Goal: Task Accomplishment & Management: Manage account settings

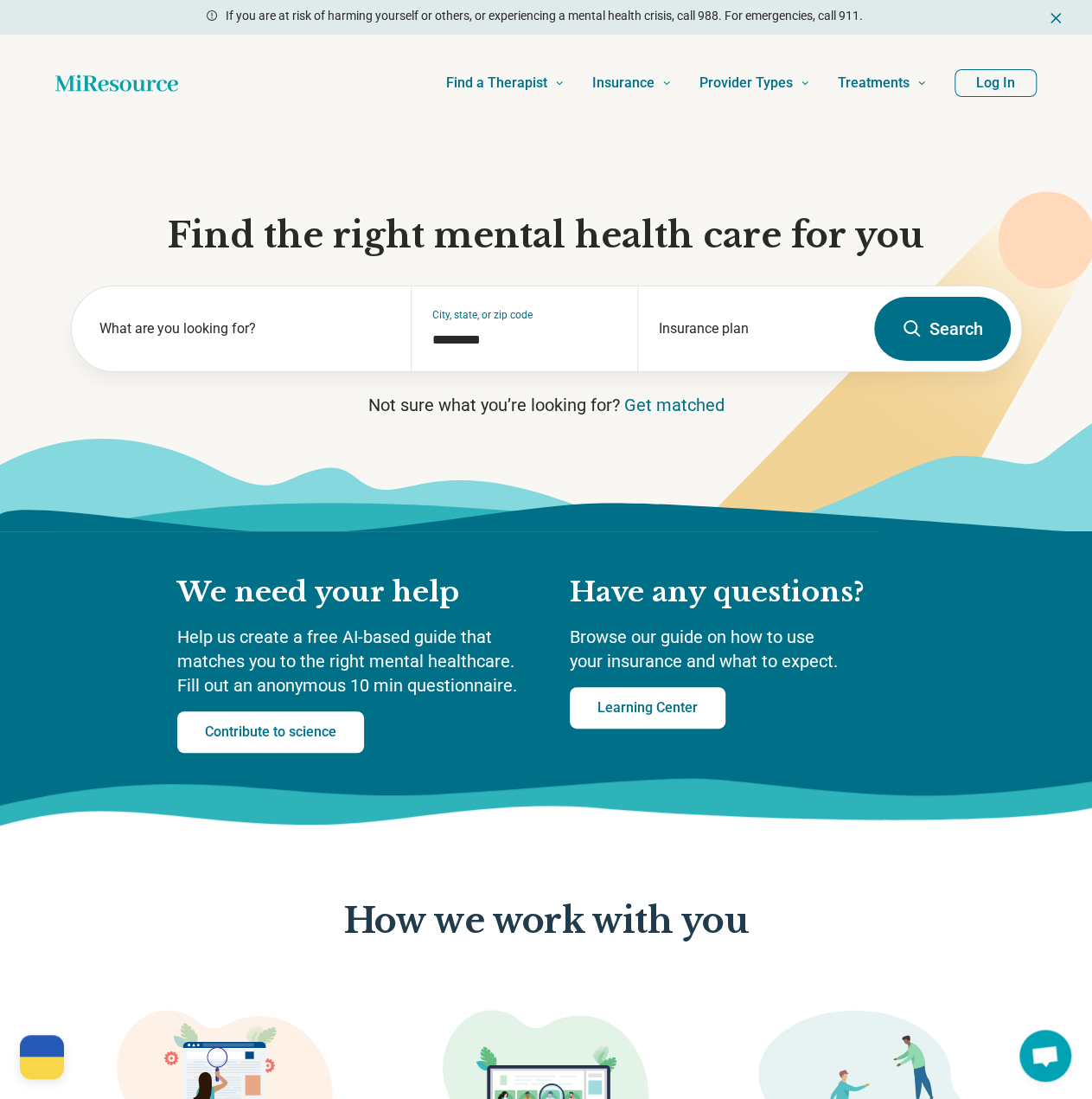
click at [994, 93] on button "Log In" at bounding box center [996, 83] width 82 height 28
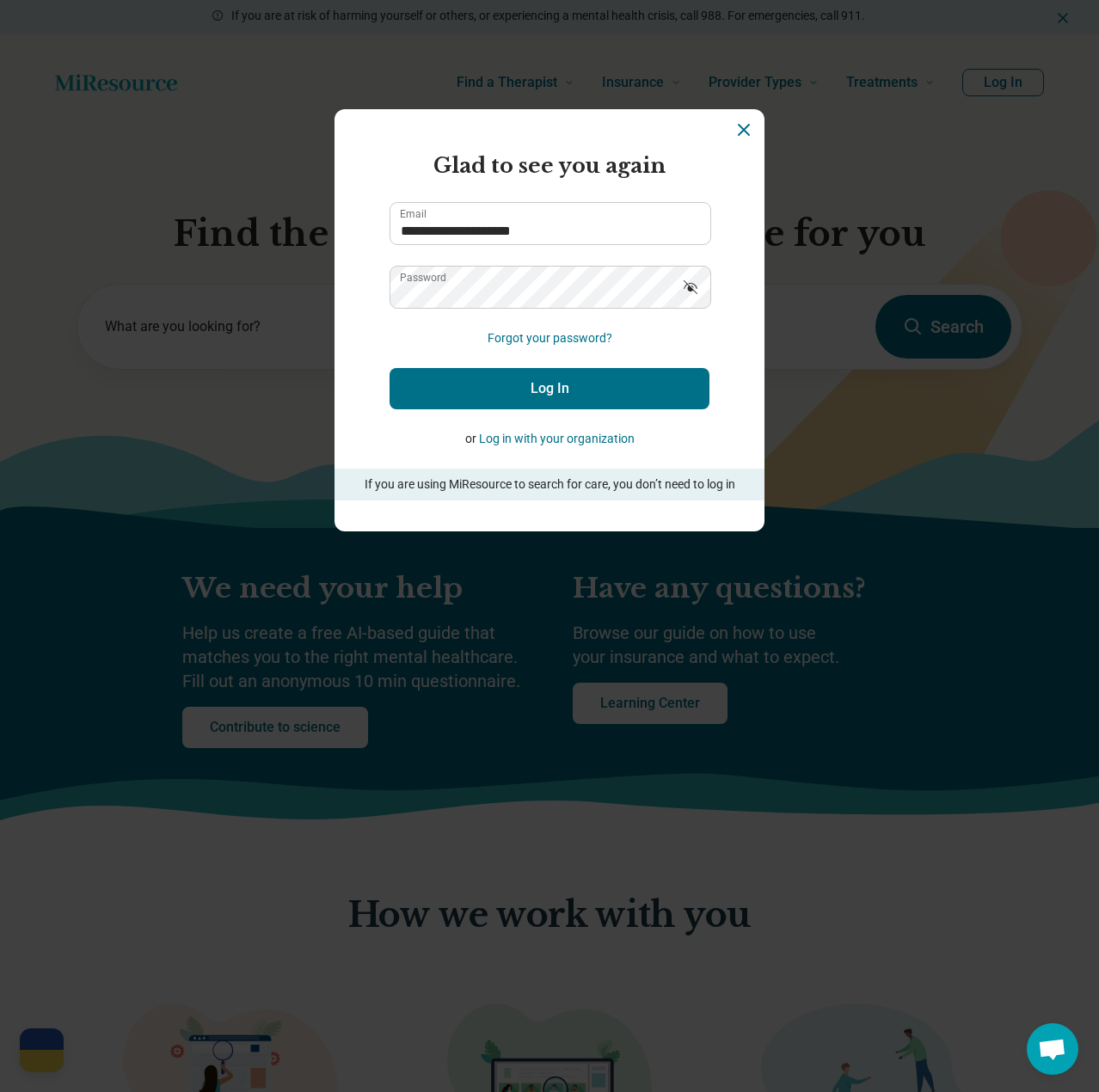
click at [480, 394] on button "Log In" at bounding box center [549, 389] width 320 height 41
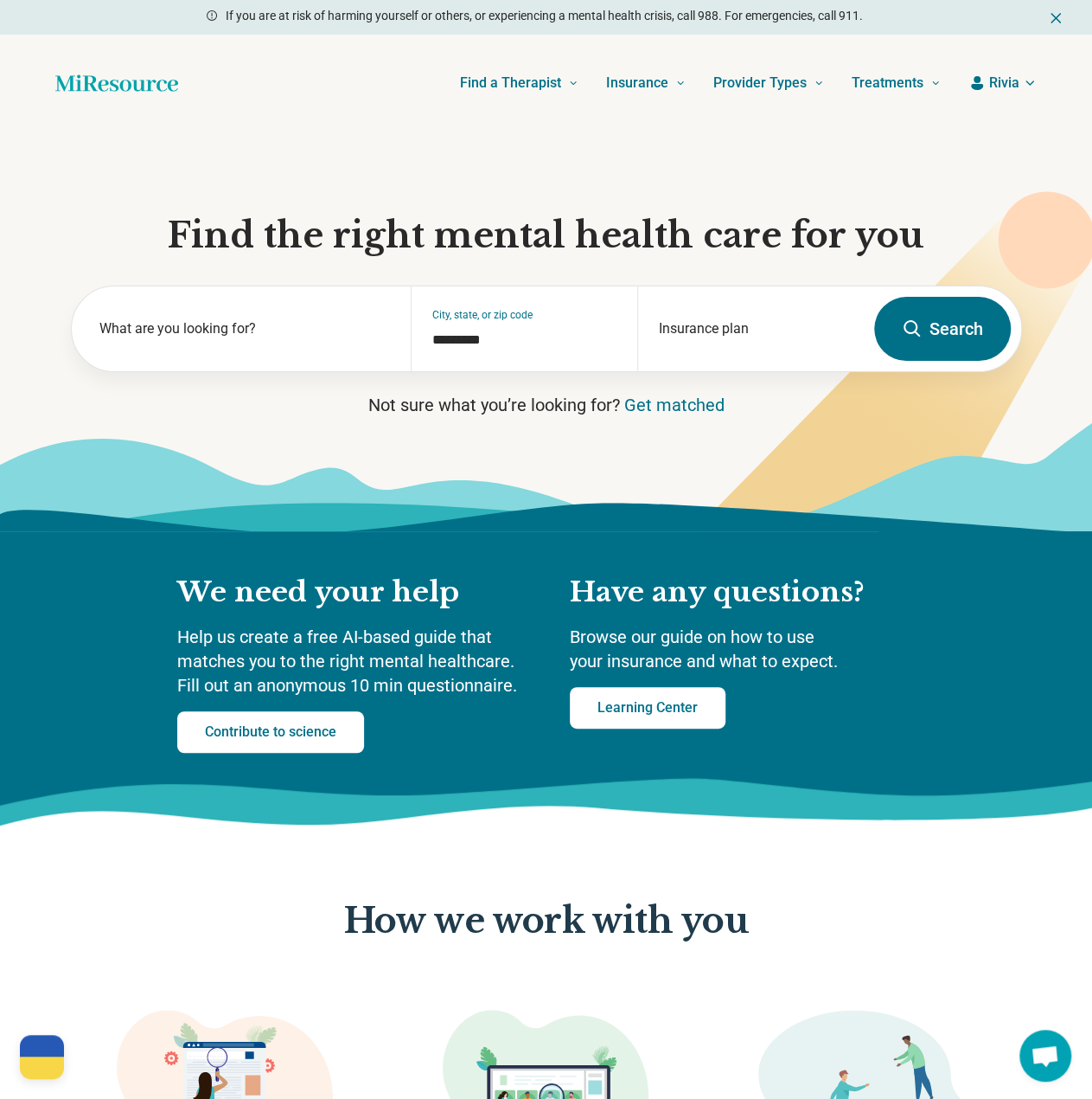
click at [999, 90] on span "Rivia" at bounding box center [1005, 82] width 30 height 21
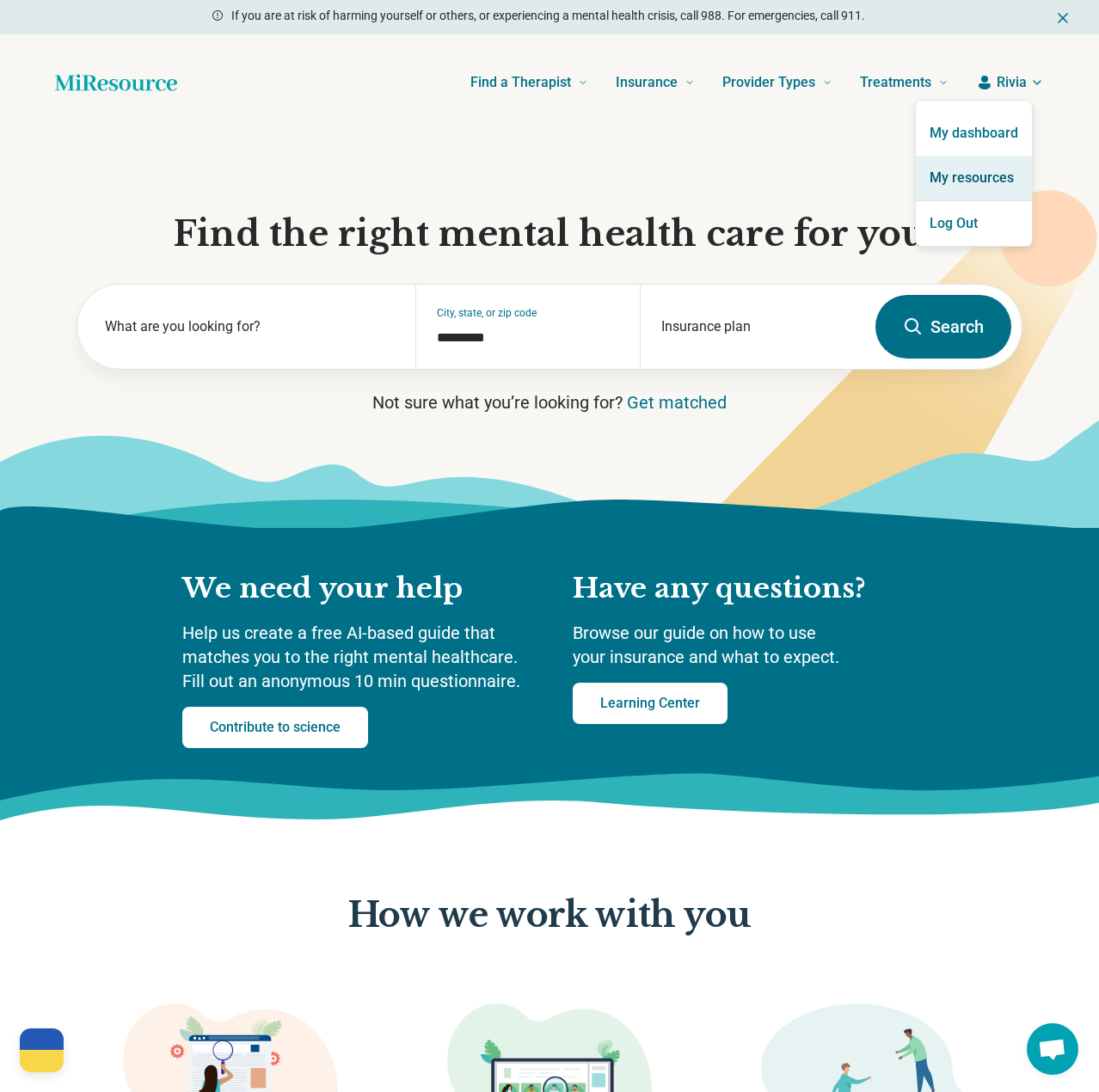
click at [965, 182] on link "My resources" at bounding box center [974, 178] width 117 height 44
